Goal: Navigation & Orientation: Find specific page/section

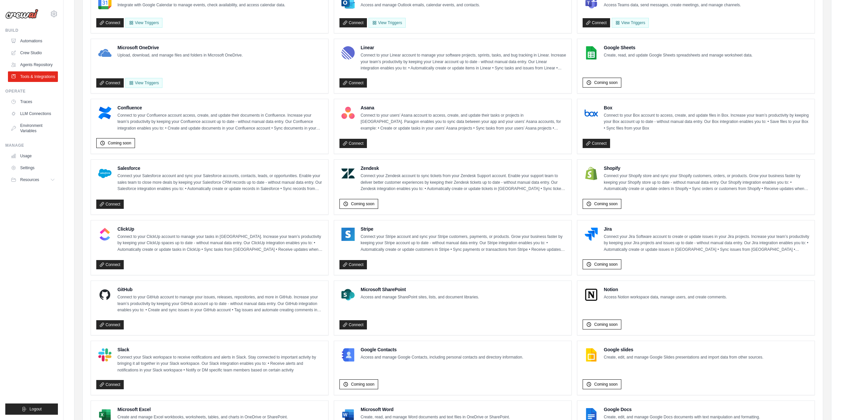
scroll to position [220, 0]
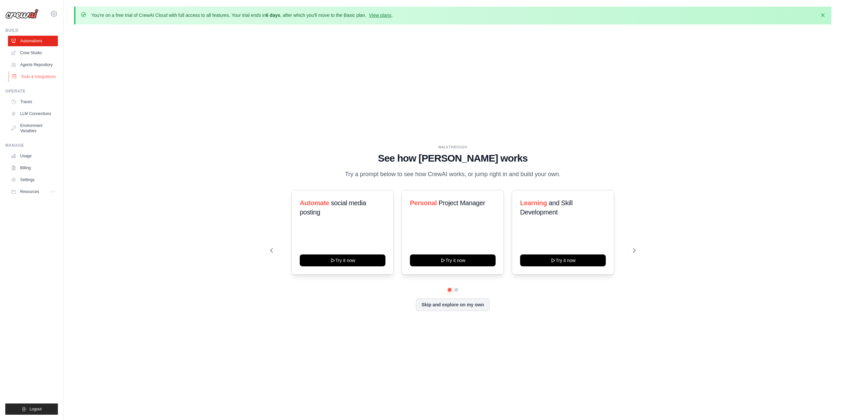
click at [45, 75] on link "Tools & Integrations" at bounding box center [34, 76] width 50 height 11
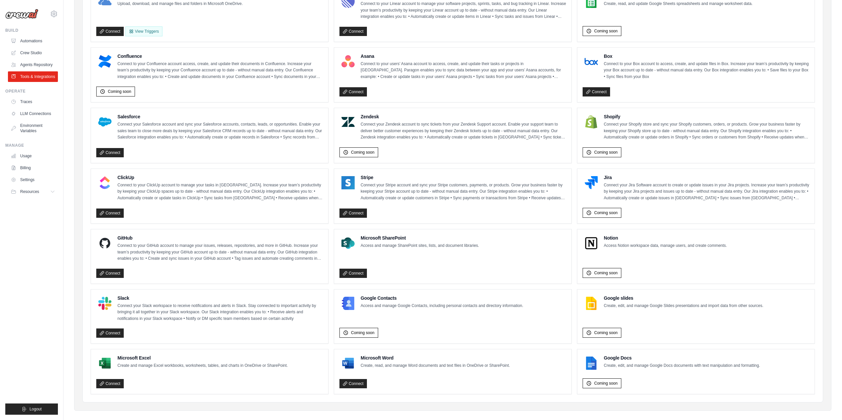
scroll to position [231, 0]
